Goal: Transaction & Acquisition: Purchase product/service

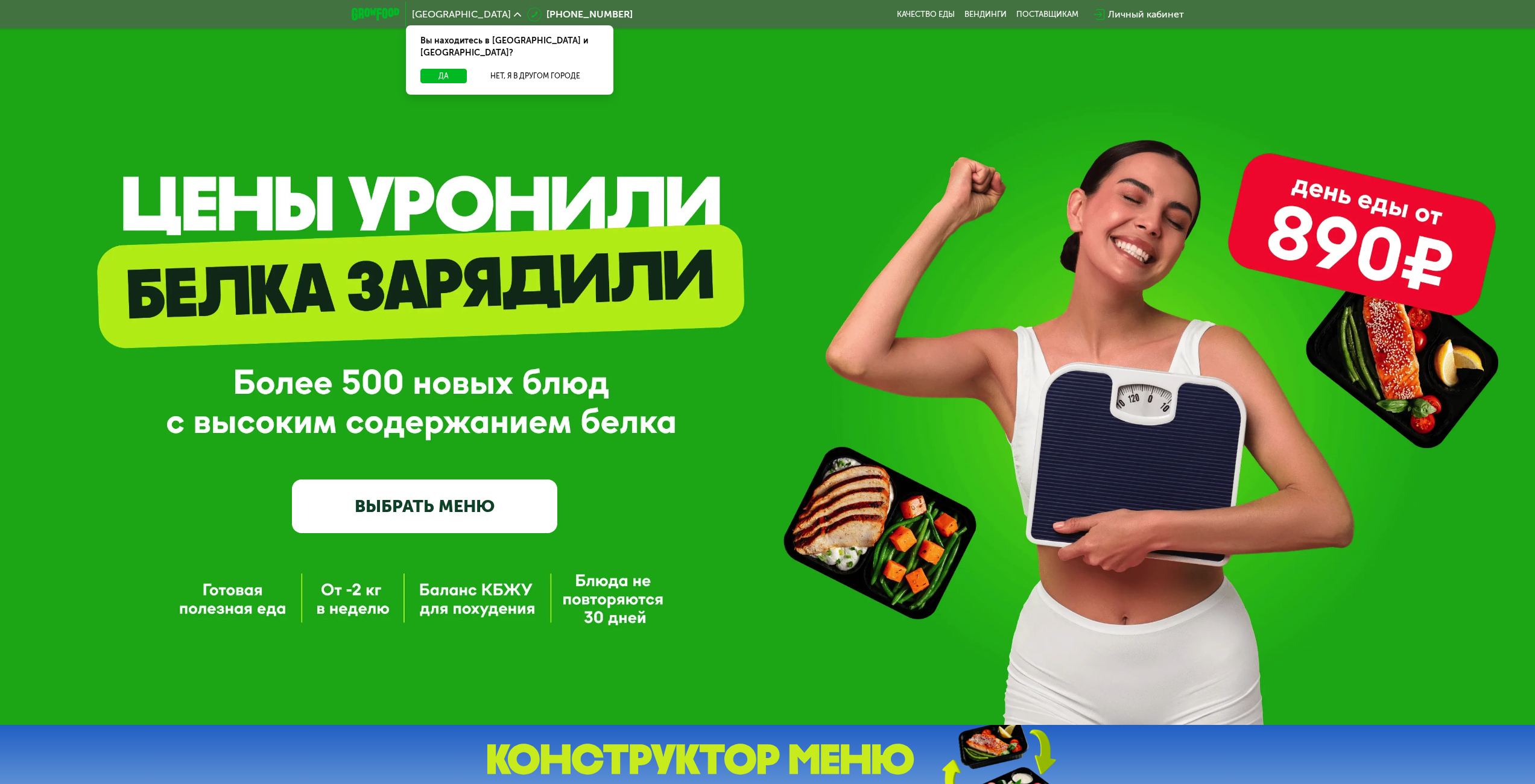
click at [499, 493] on link "ВЫБРАТЬ МЕНЮ" at bounding box center [424, 506] width 266 height 53
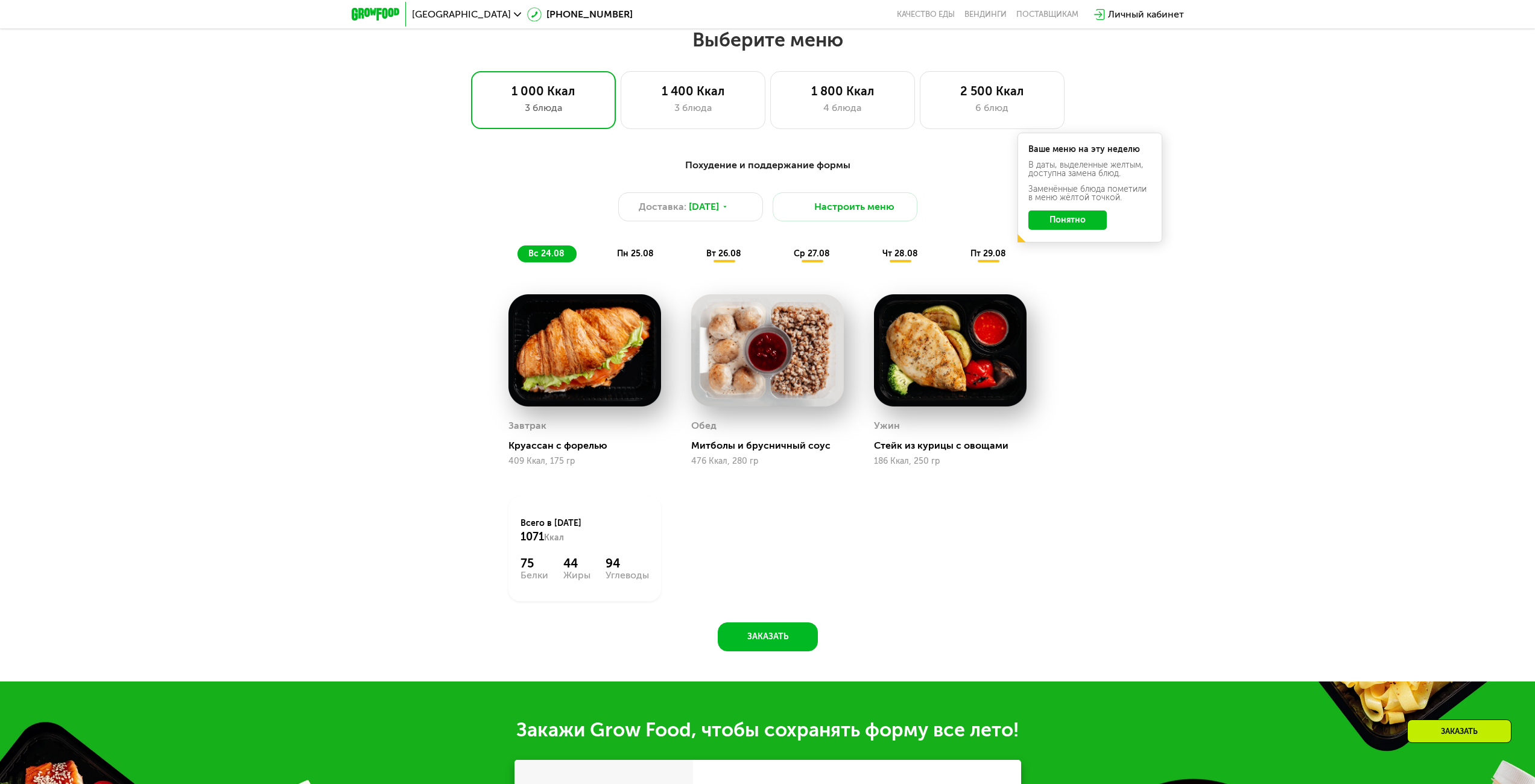
scroll to position [833, 0]
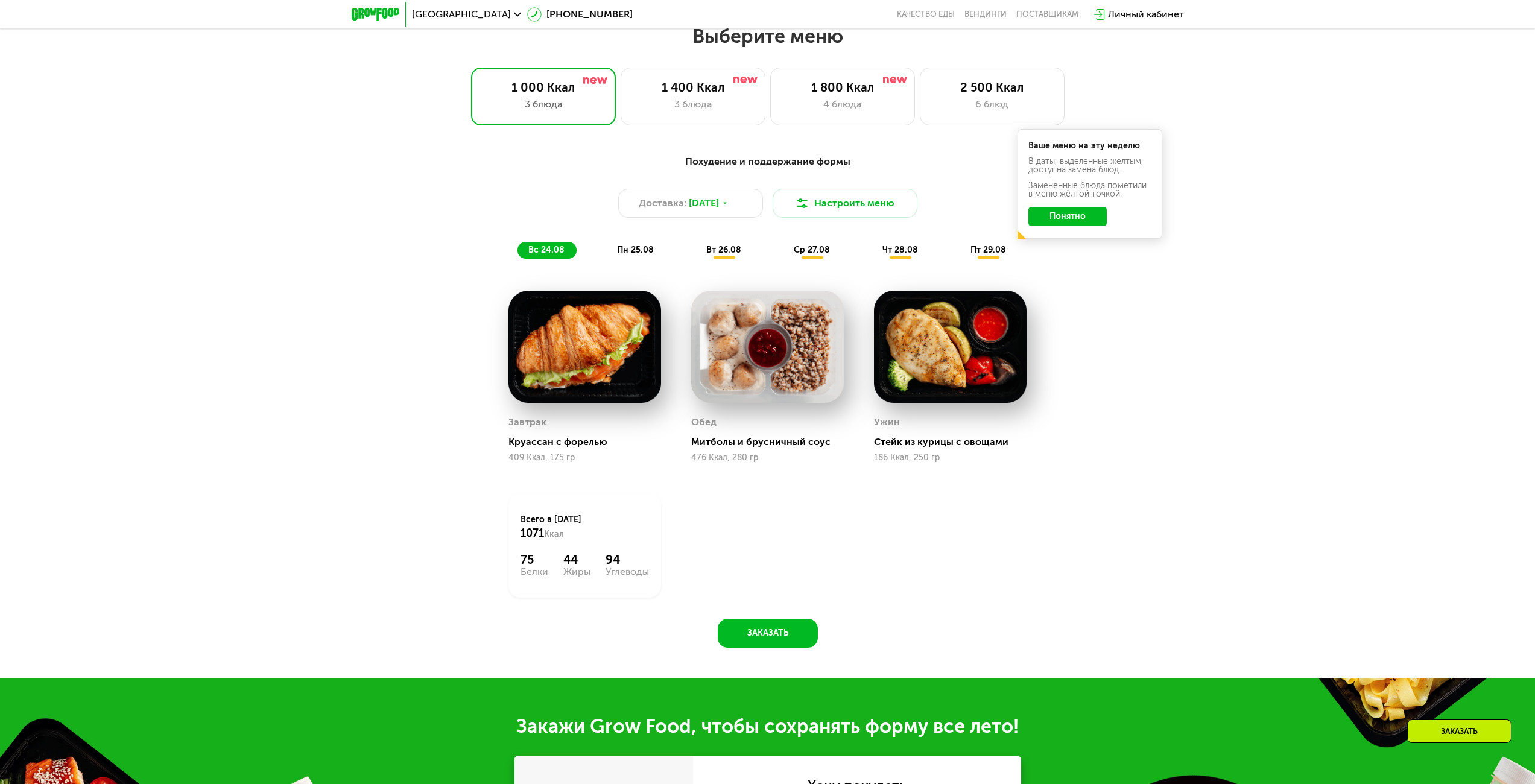
click at [631, 255] on span "пн 25.08" at bounding box center [635, 250] width 37 height 10
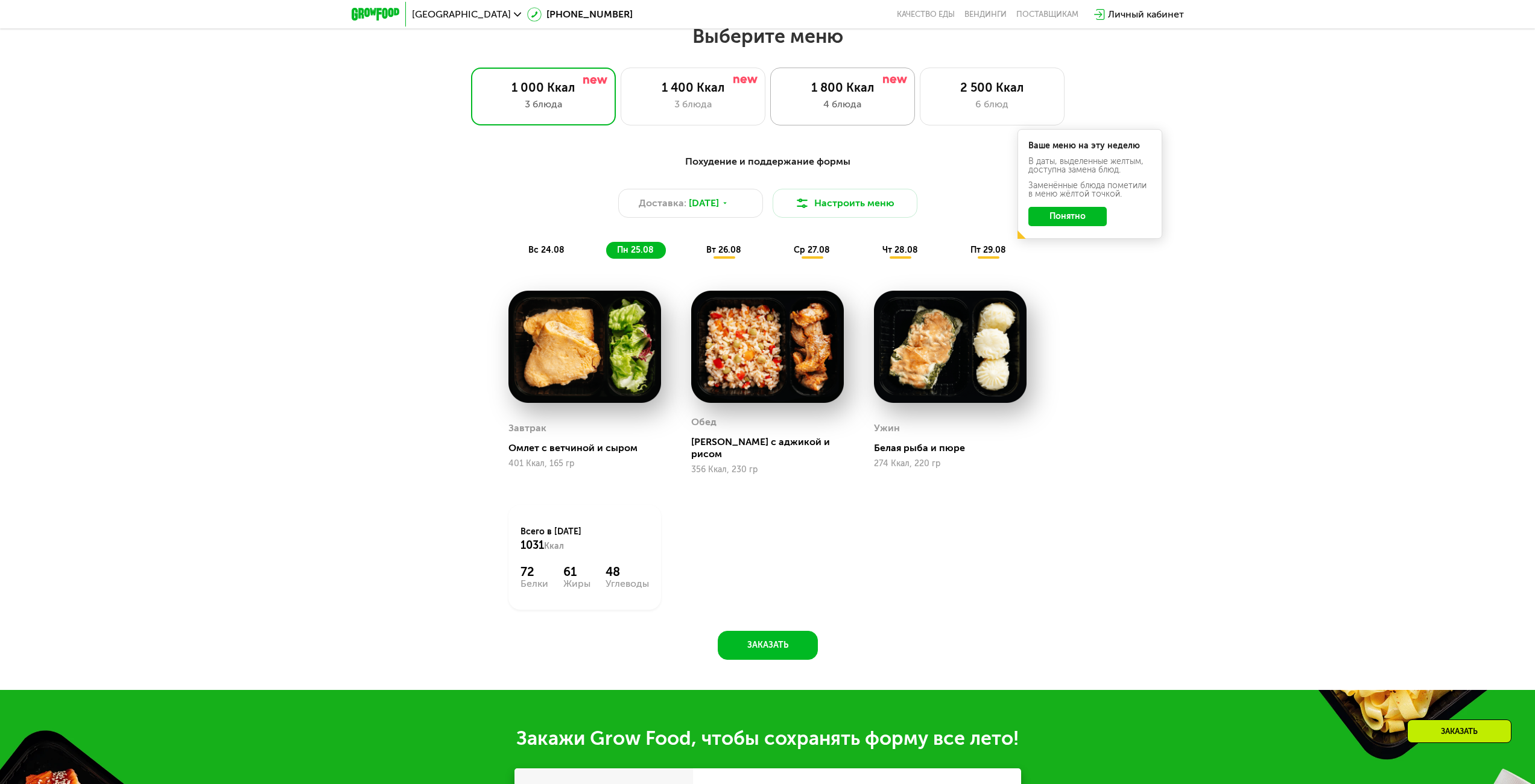
click at [820, 106] on div "4 блюда" at bounding box center [843, 104] width 120 height 14
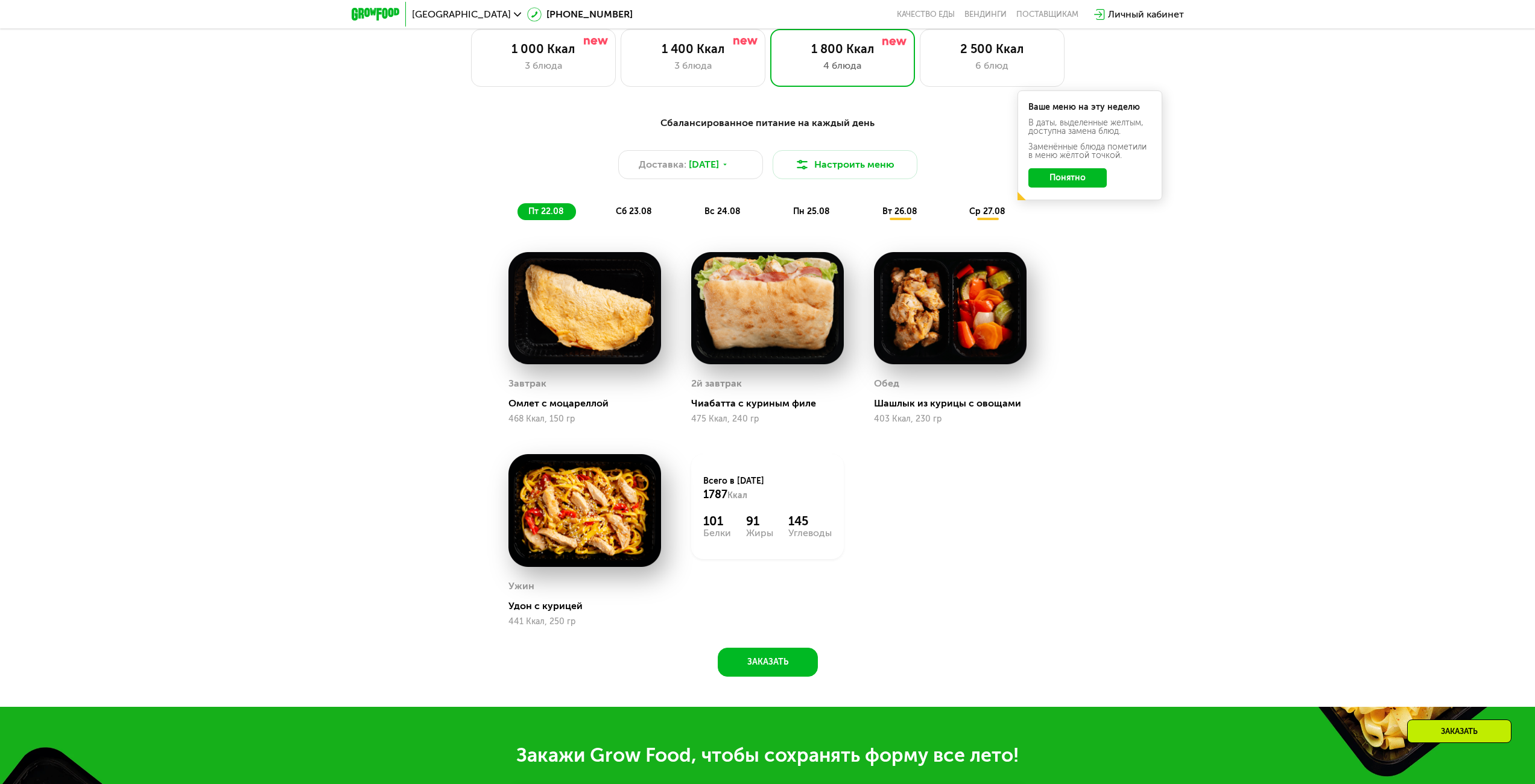
scroll to position [894, 0]
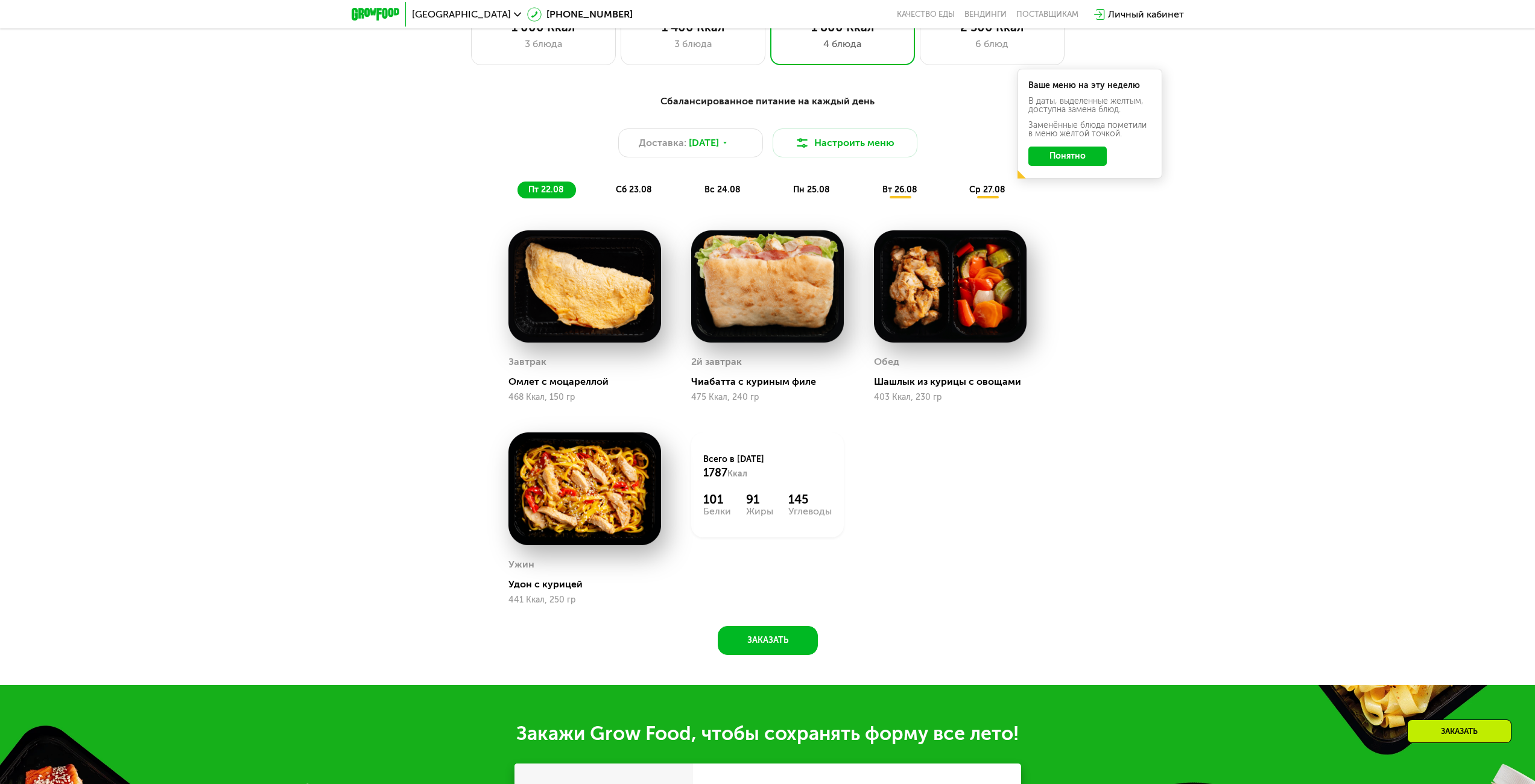
click at [637, 190] on span "сб 23.08" at bounding box center [634, 190] width 36 height 10
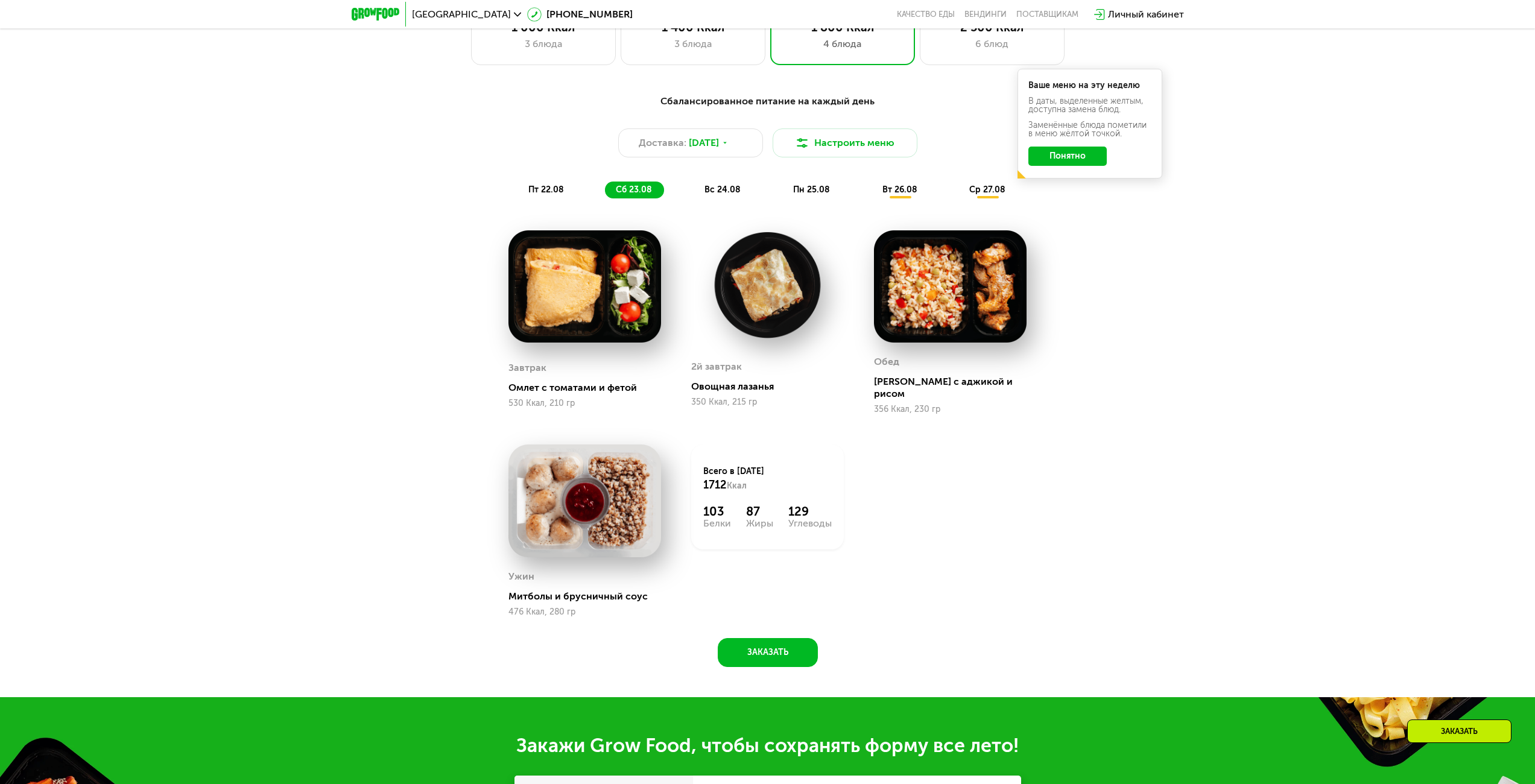
click at [717, 195] on span "вс 24.08" at bounding box center [722, 190] width 36 height 10
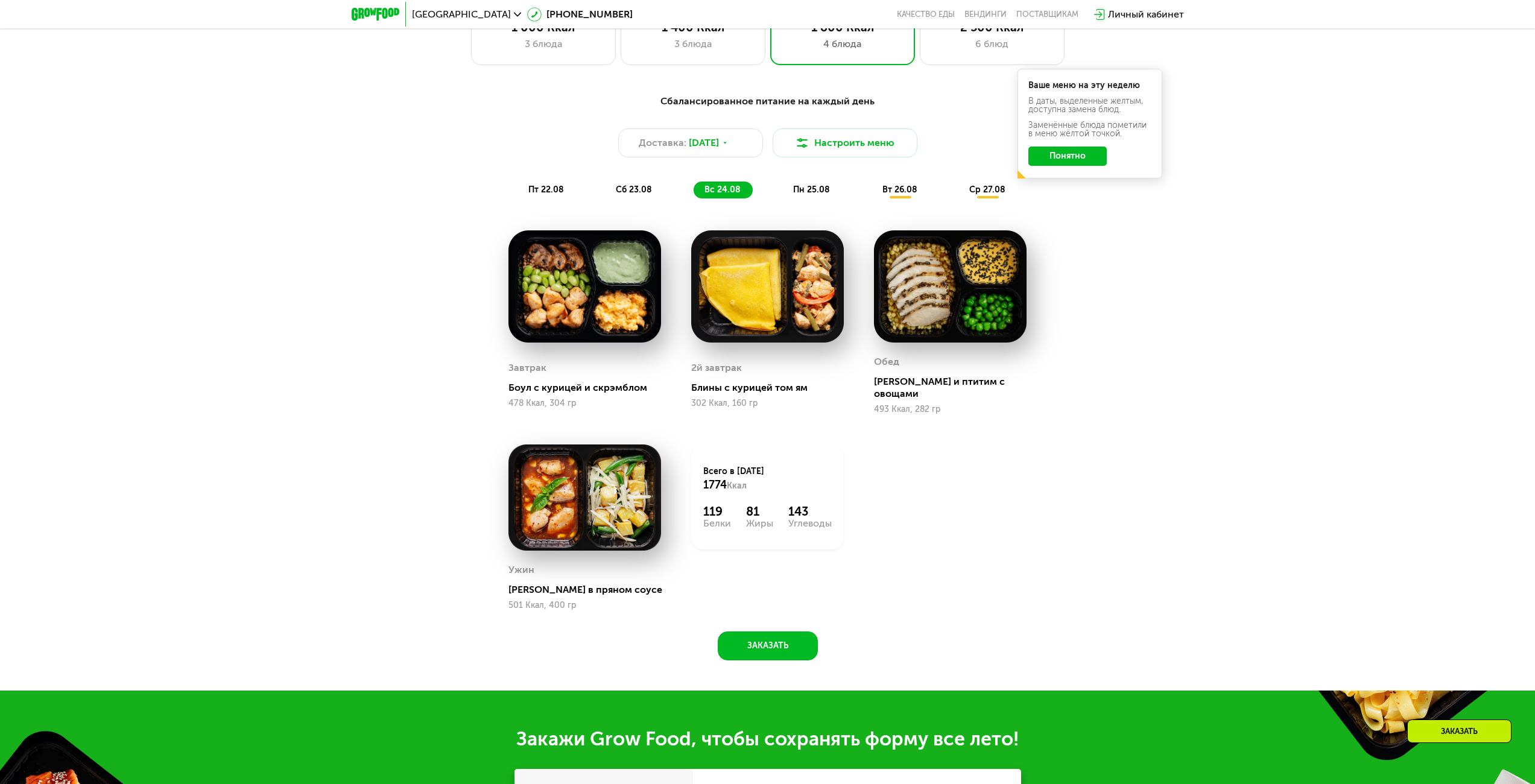
click at [678, 198] on div "пт 22.08 сб 23.08 вс 24.08 пн 25.08 вт 26.08 ср 27.08" at bounding box center [768, 190] width 501 height 17
click at [635, 195] on span "сб 23.08" at bounding box center [634, 190] width 36 height 10
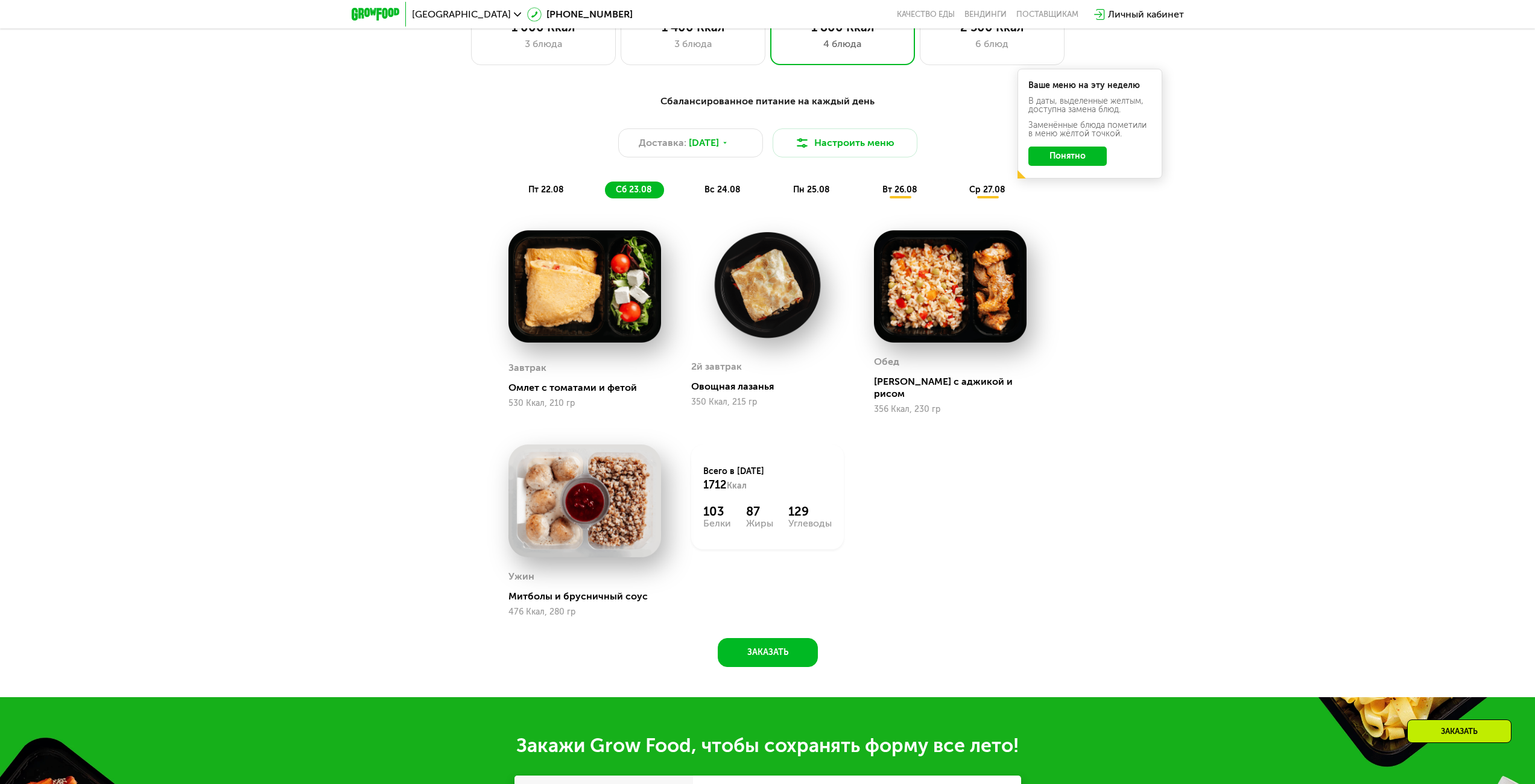
click at [782, 198] on div "вс 24.08" at bounding box center [812, 190] width 60 height 17
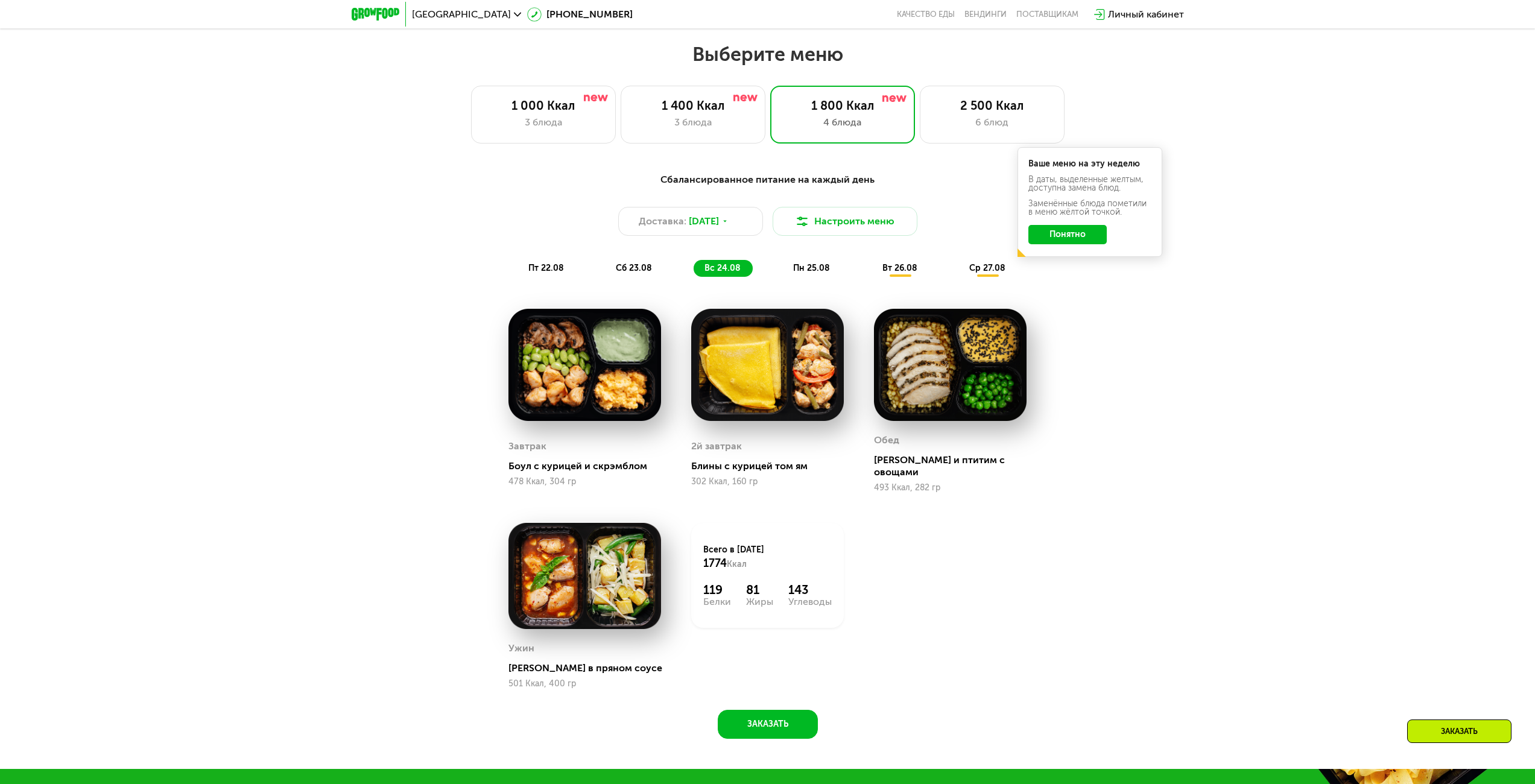
scroll to position [773, 0]
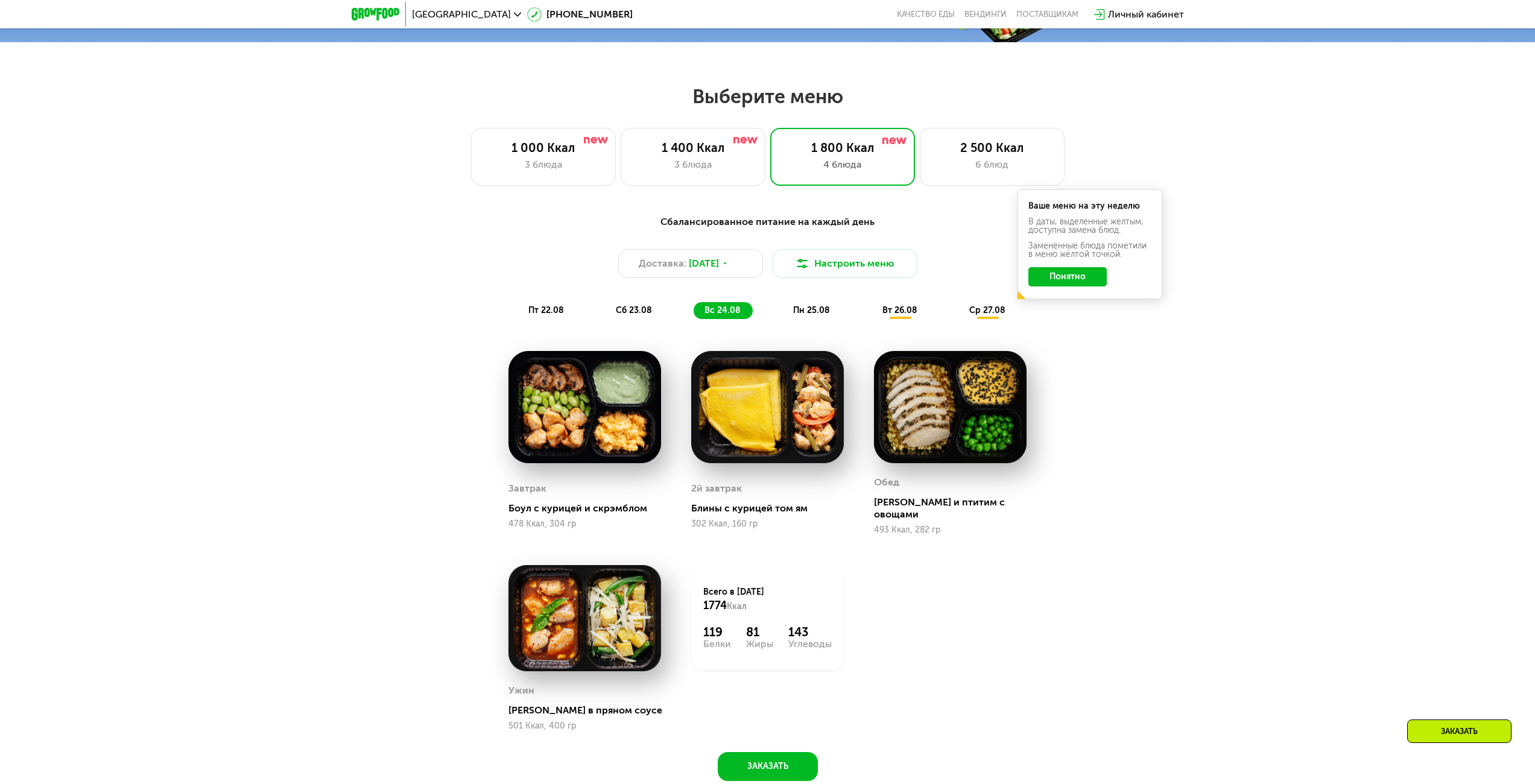
click at [872, 316] on div "пн 25.08" at bounding box center [900, 310] width 58 height 17
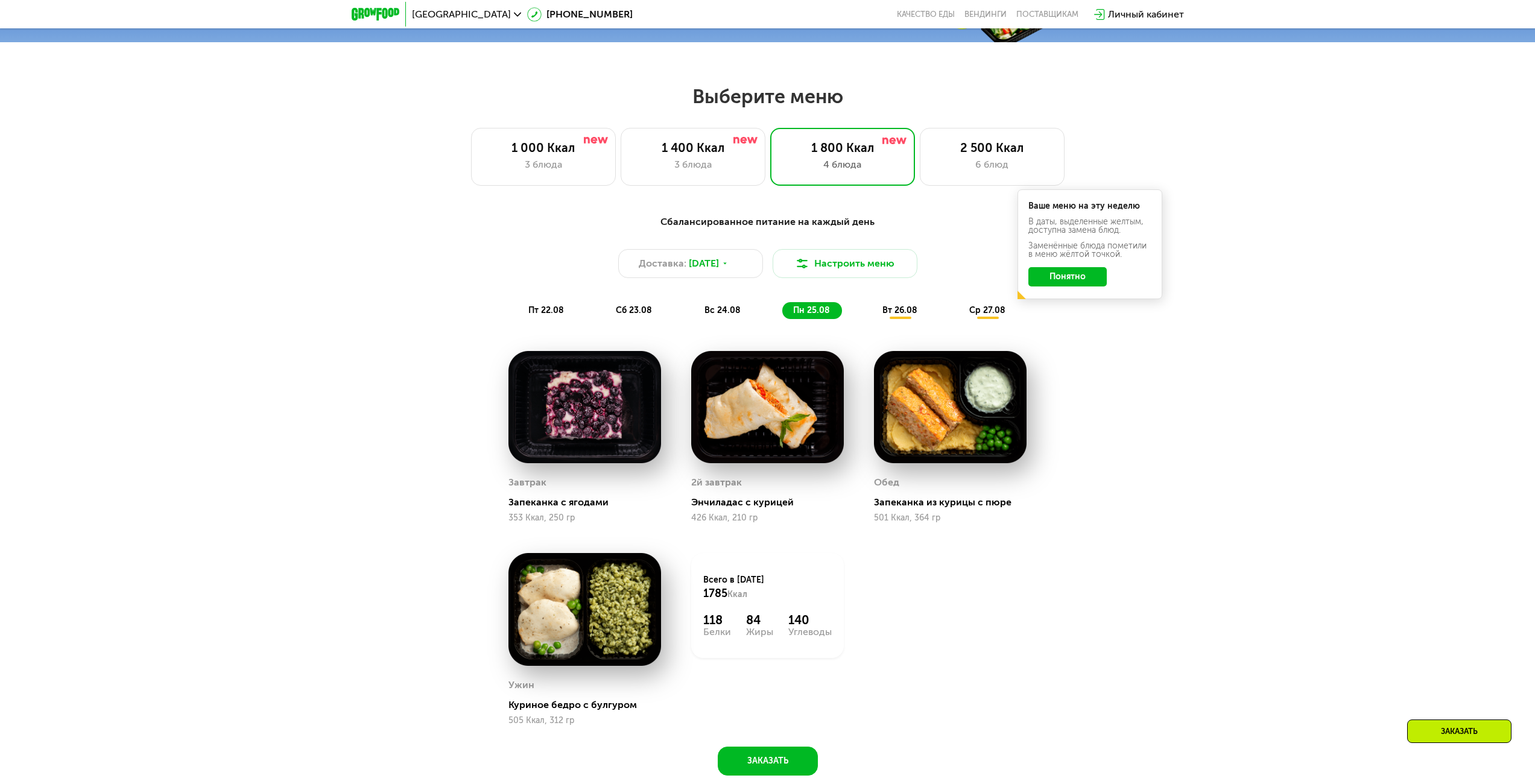
click at [958, 319] on div "вт 26.08" at bounding box center [987, 310] width 59 height 17
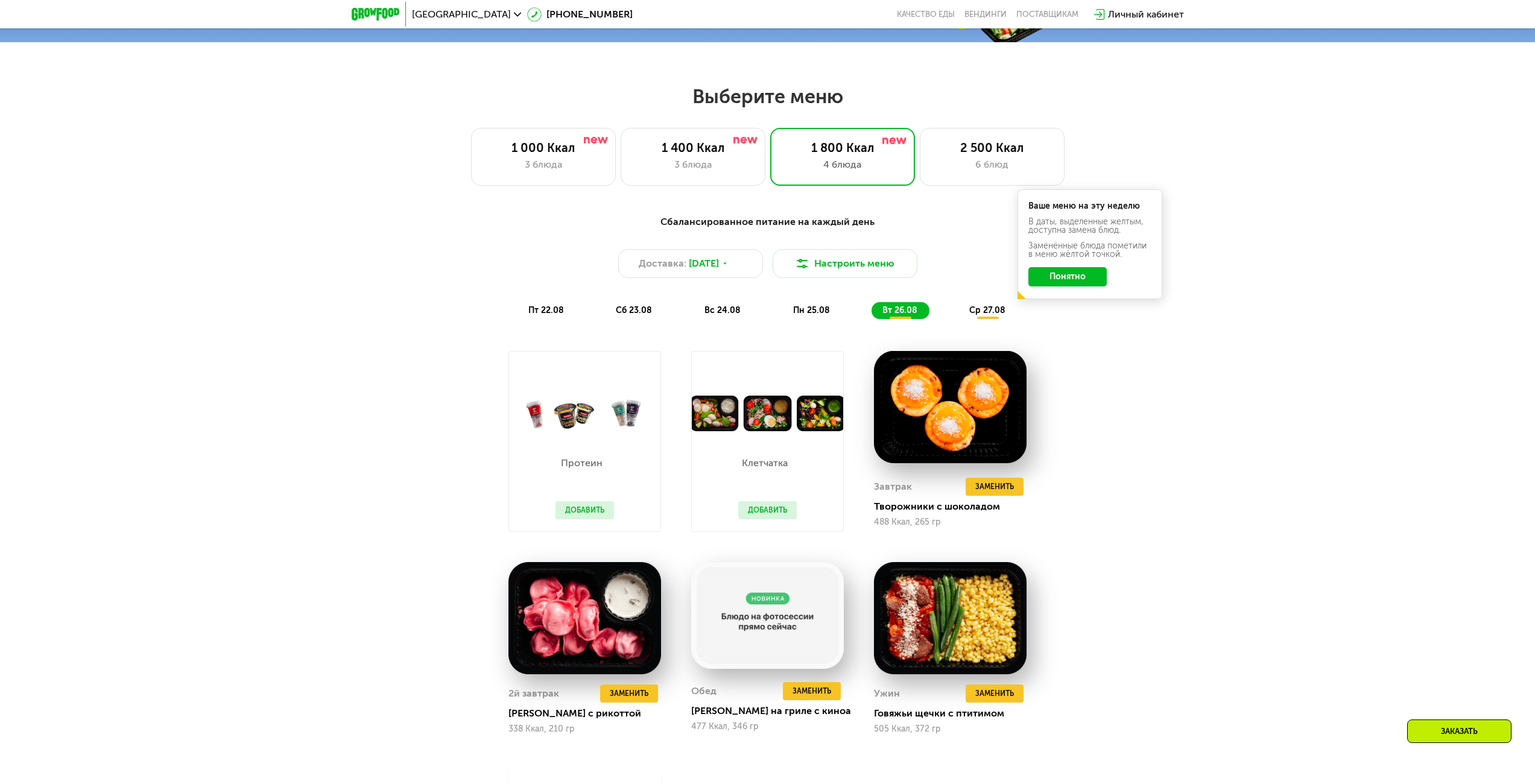
click at [980, 319] on div "ср 27.08" at bounding box center [987, 310] width 59 height 17
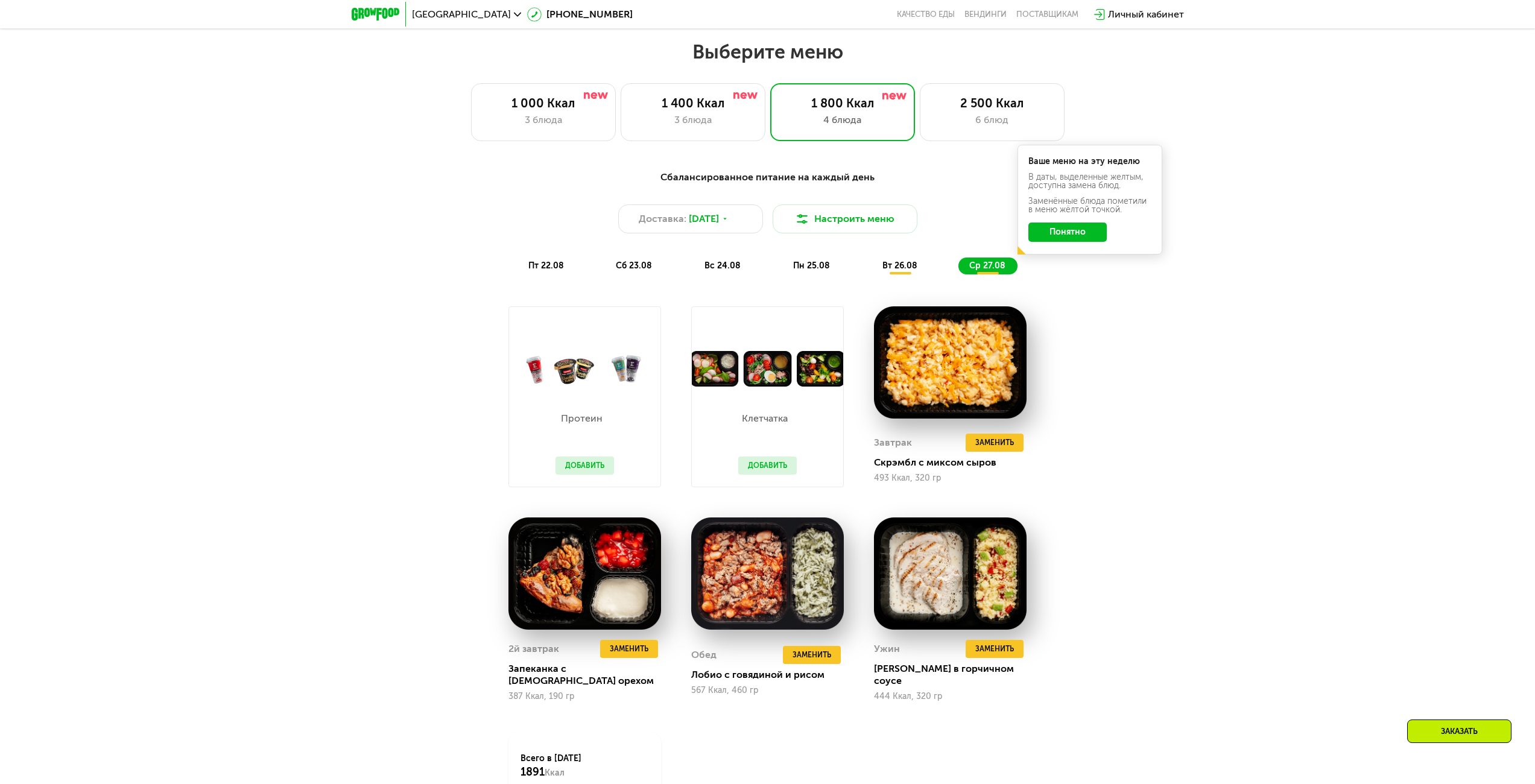
scroll to position [954, 0]
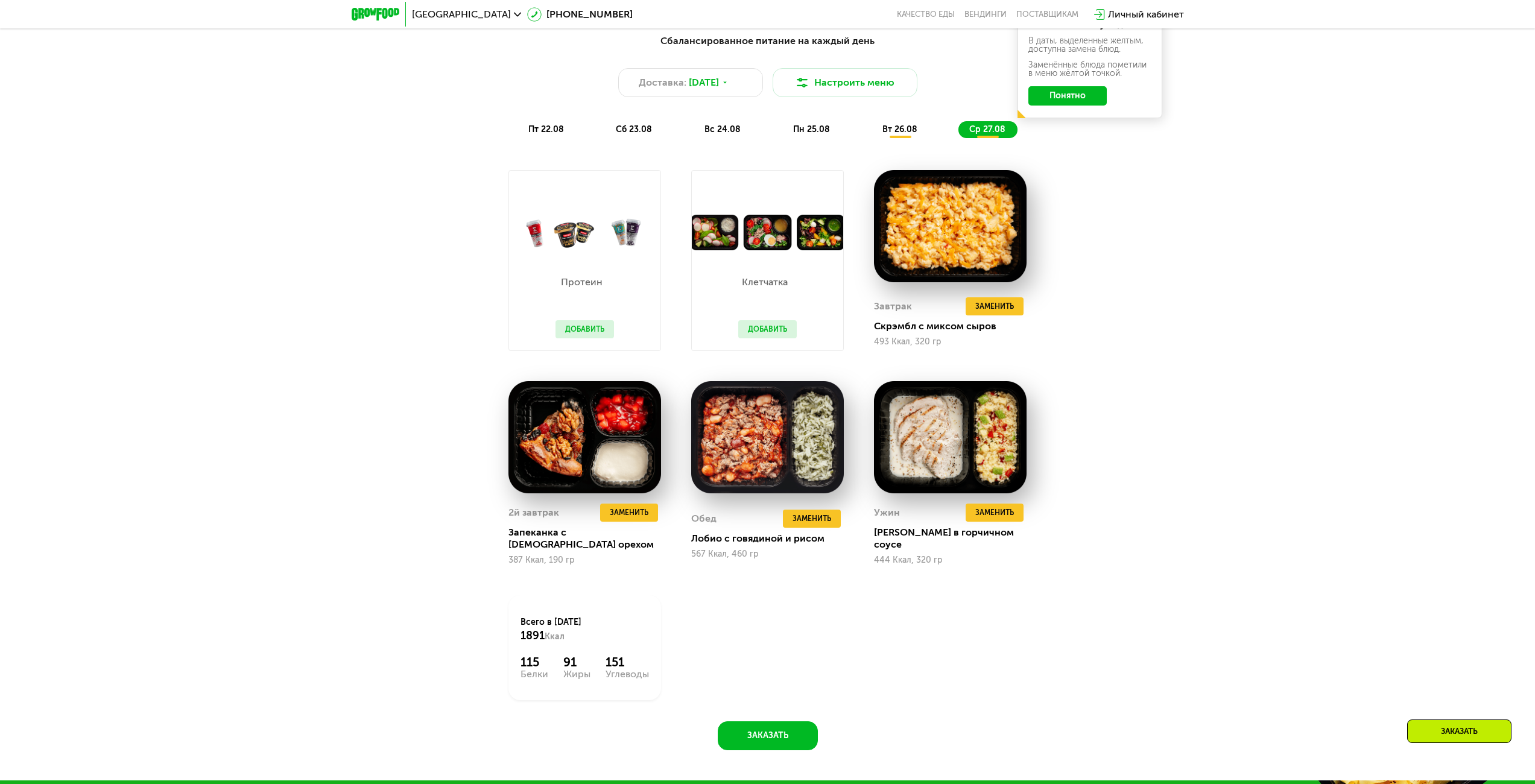
click at [546, 134] on span "пт 22.08" at bounding box center [546, 129] width 36 height 10
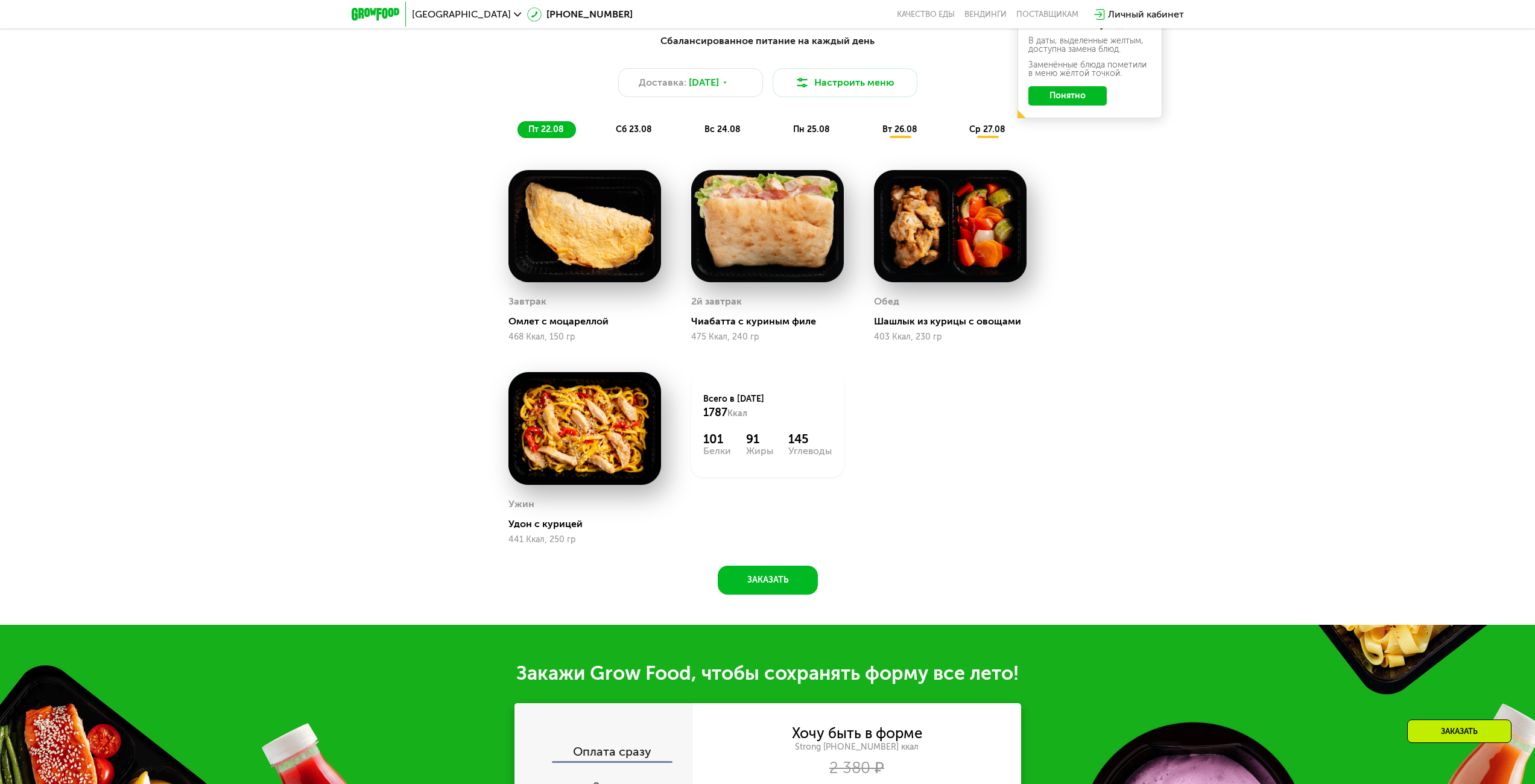
click at [641, 131] on span "сб 23.08" at bounding box center [634, 129] width 36 height 10
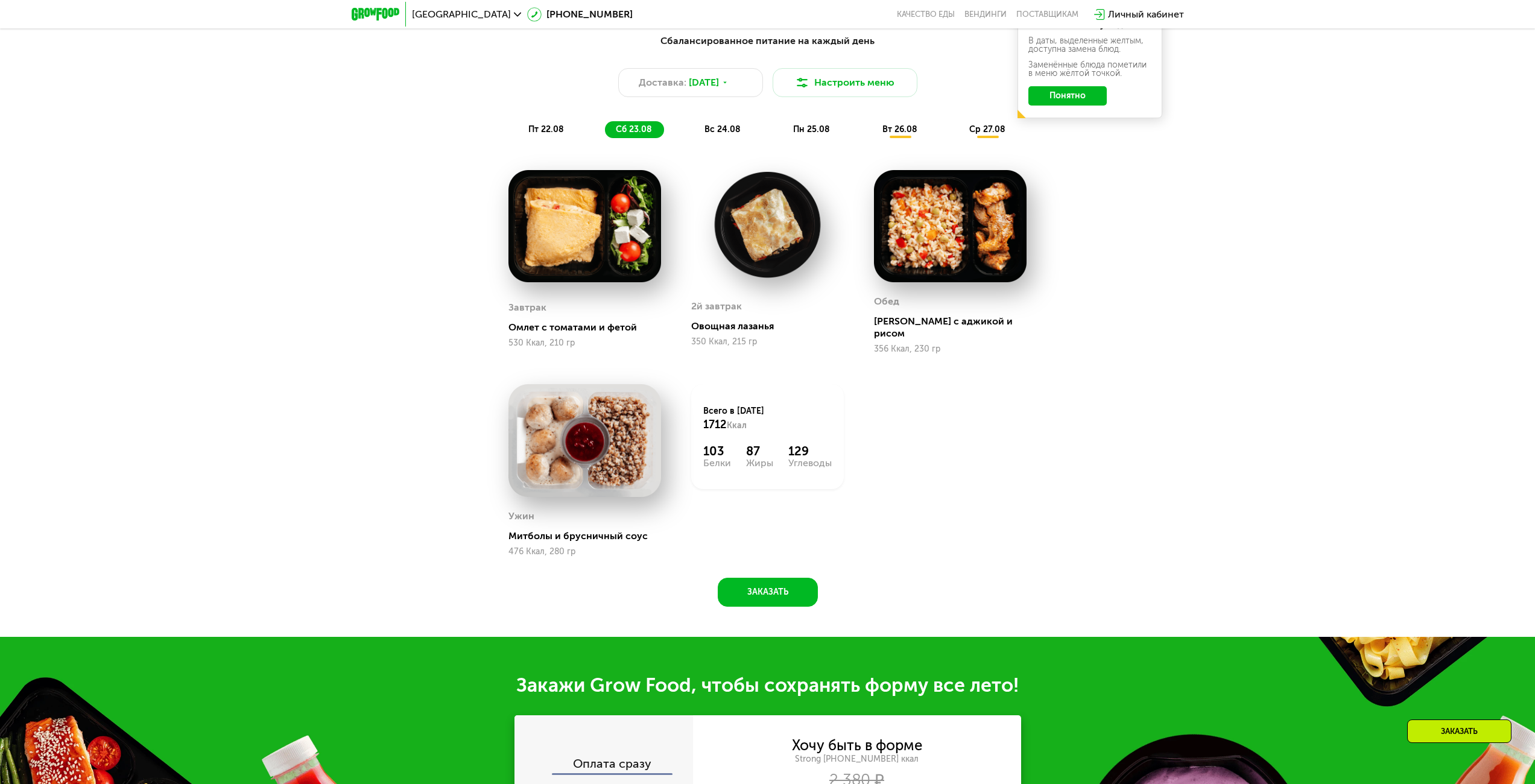
click at [782, 138] on div "вс 24.08" at bounding box center [812, 130] width 60 height 17
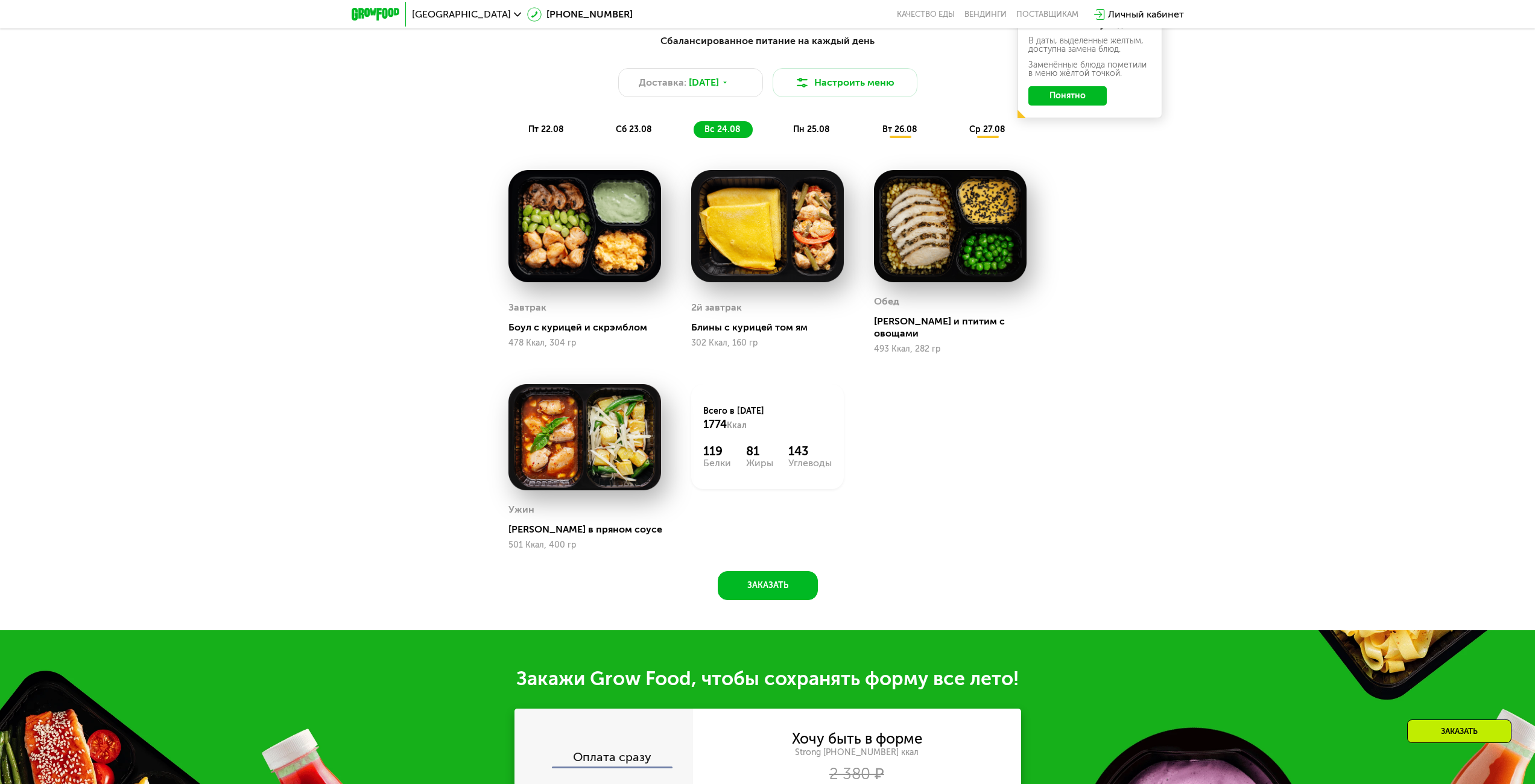
click at [815, 145] on div "Сбалансированное питание на каждый день Доставка: [DATE] Настроить меню пт 22.0…" at bounding box center [768, 86] width 729 height 119
click at [816, 134] on span "пн 25.08" at bounding box center [811, 129] width 37 height 10
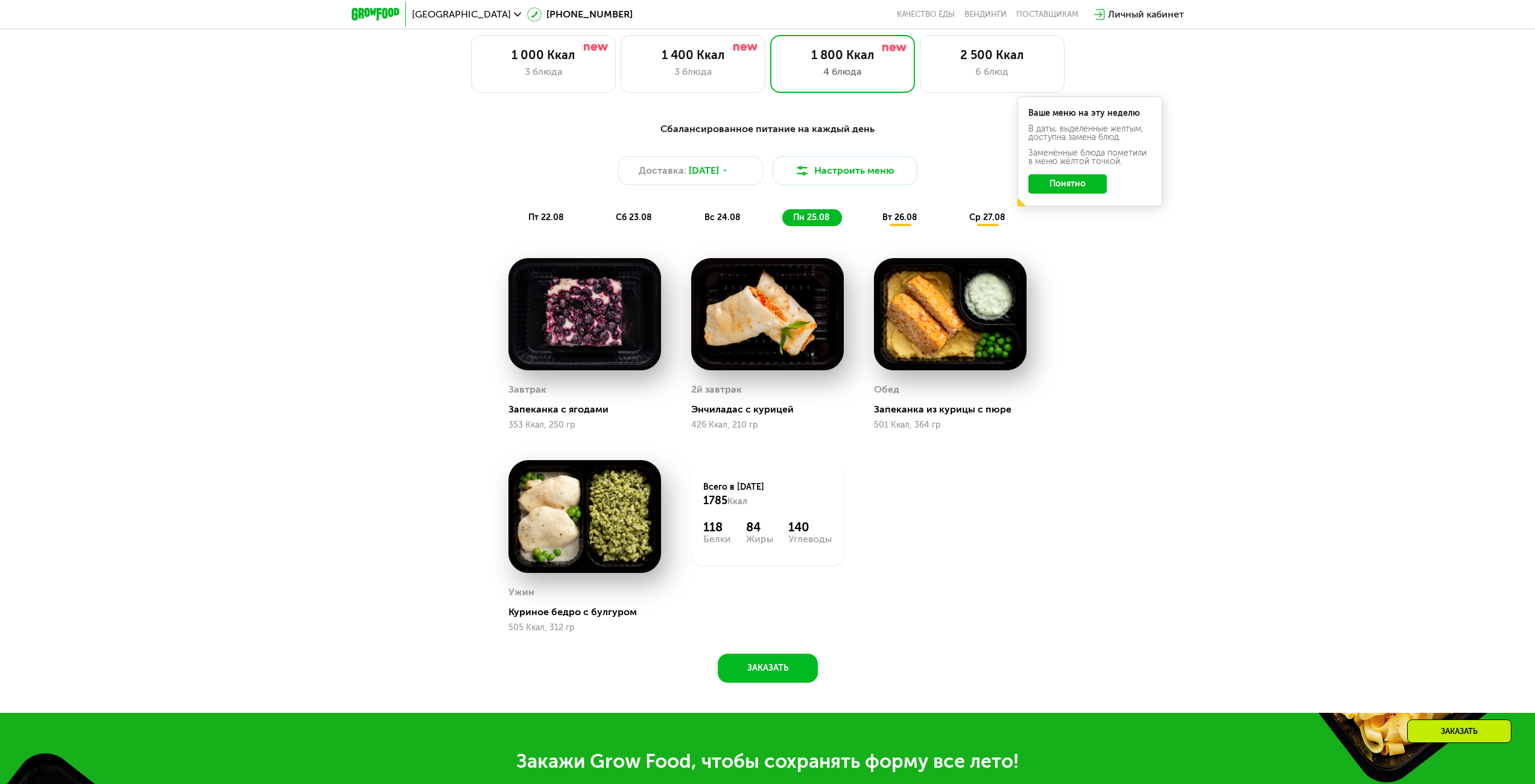
scroll to position [833, 0]
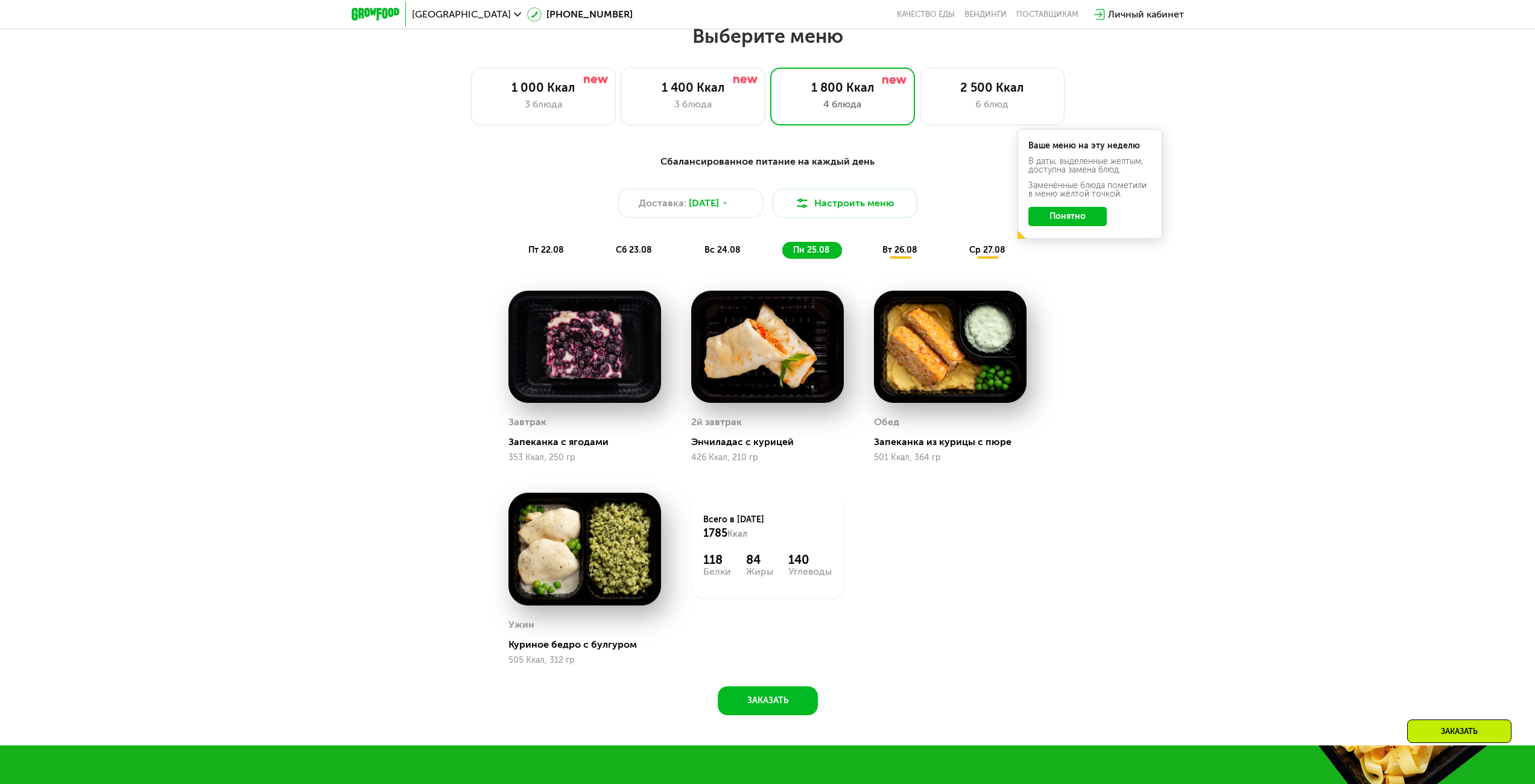
click at [905, 253] on span "вт 26.08" at bounding box center [900, 250] width 35 height 10
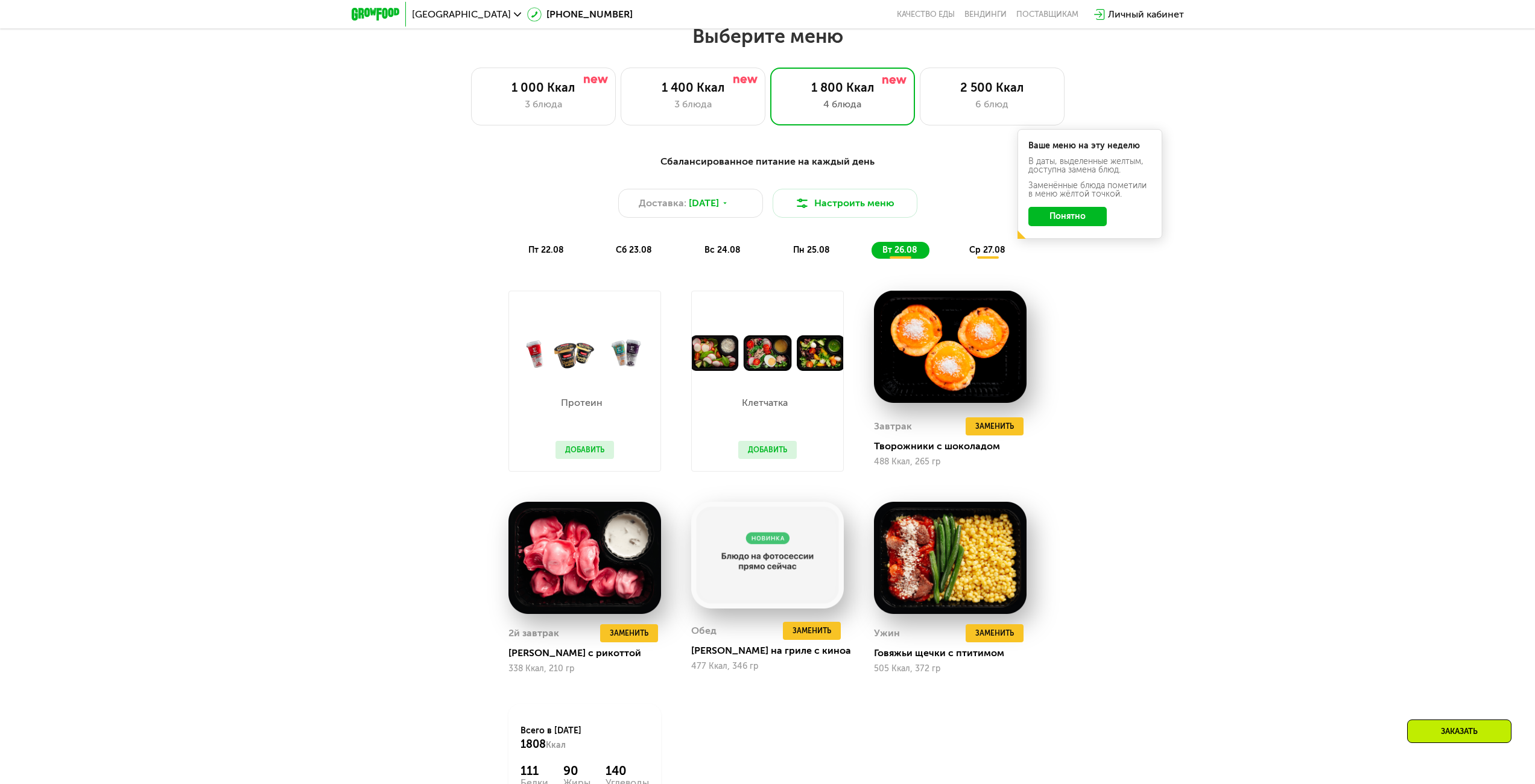
click at [982, 250] on span "ср 27.08" at bounding box center [987, 250] width 36 height 10
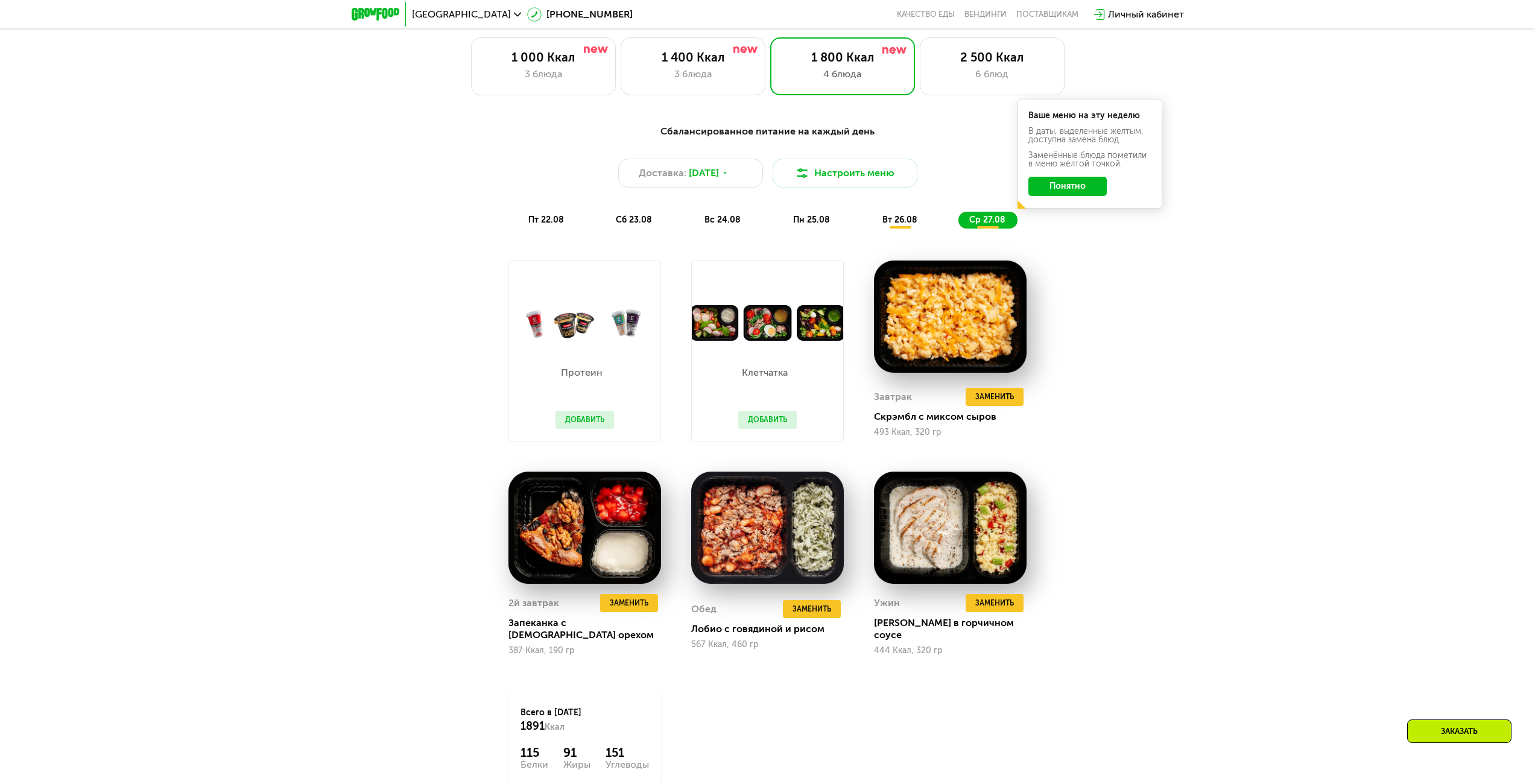
scroll to position [894, 0]
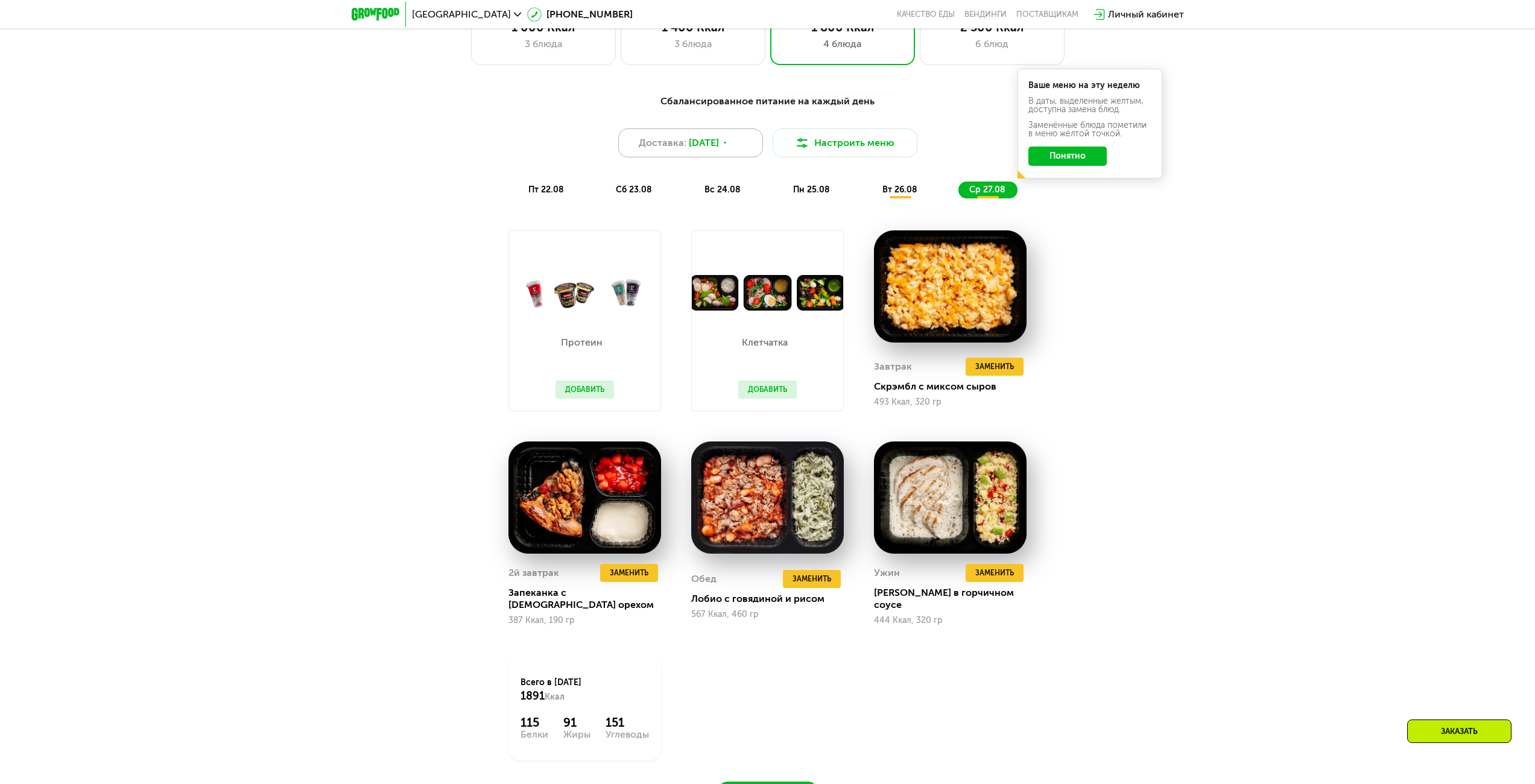
click at [729, 146] on icon at bounding box center [724, 142] width 7 height 7
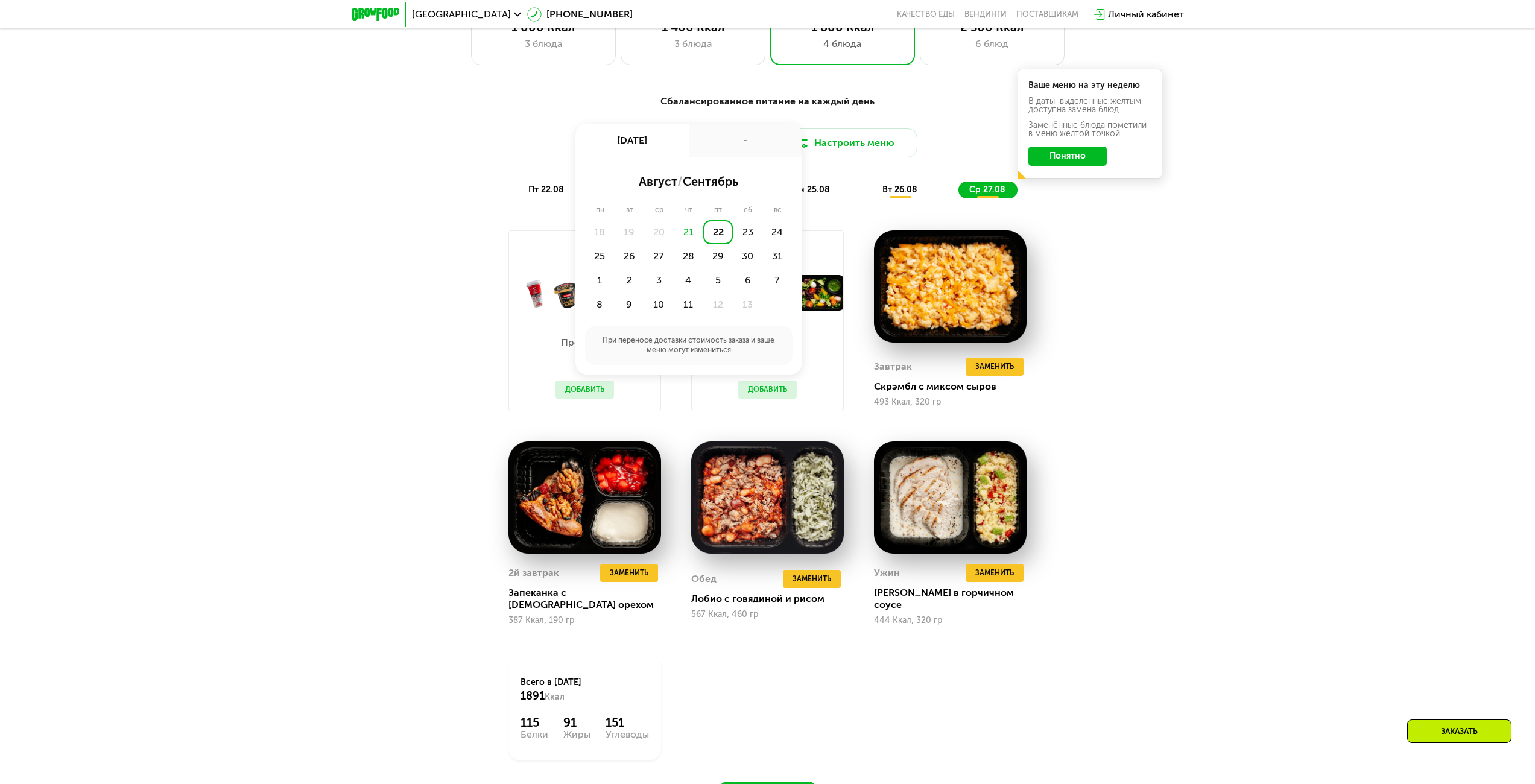
click at [817, 173] on div "Сбалансированное питание на каждый день Доставка: [DATE] авг, пт - август / сен…" at bounding box center [767, 146] width 714 height 105
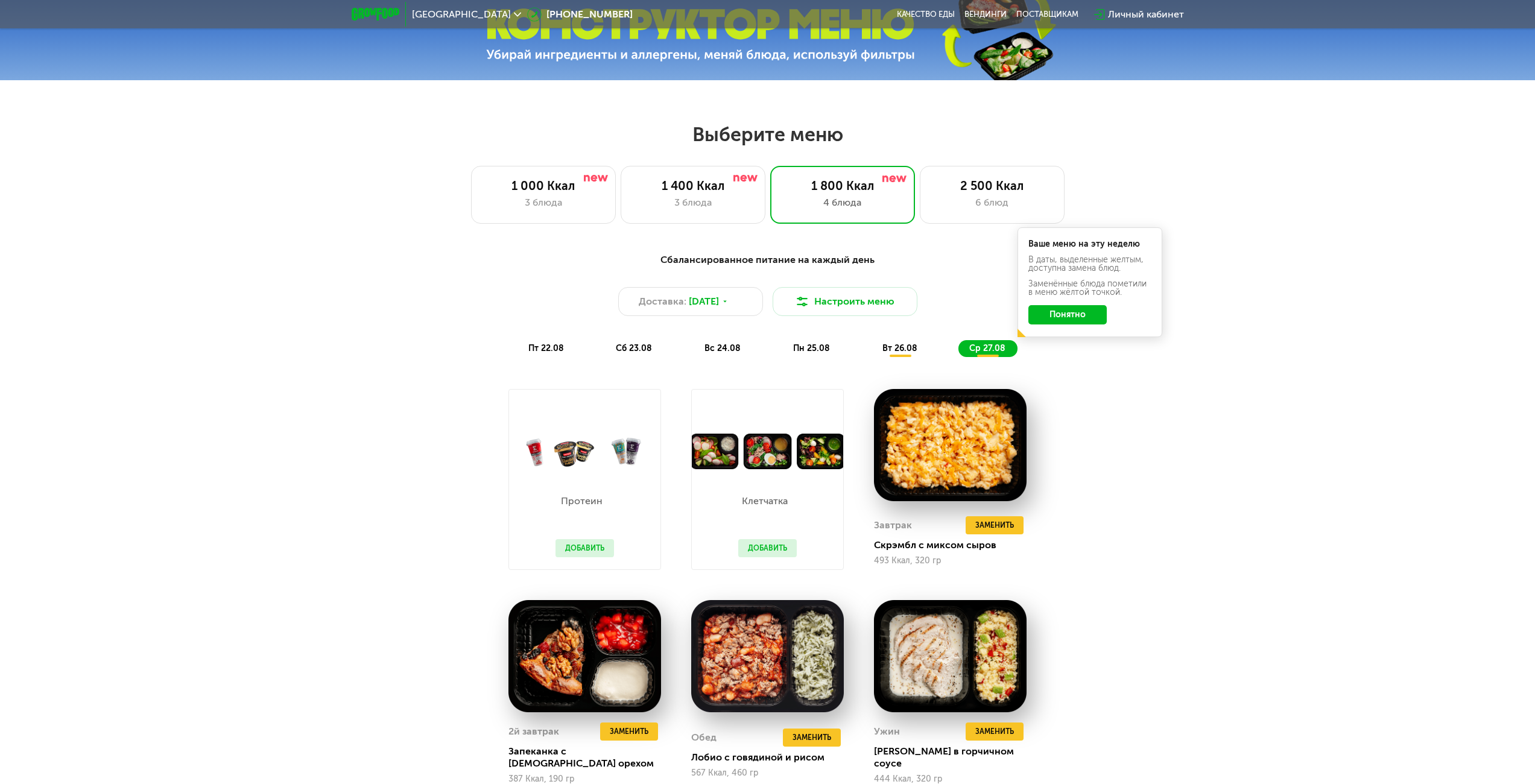
scroll to position [773, 0]
